Goal: Navigation & Orientation: Find specific page/section

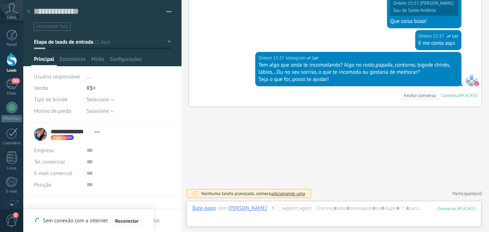
scroll to position [11, 0]
click at [8, 87] on div "287" at bounding box center [11, 84] width 11 height 10
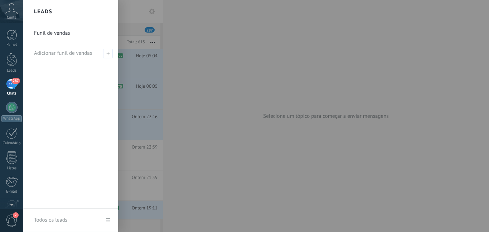
click at [187, 90] on div at bounding box center [267, 116] width 489 height 232
